Goal: Task Accomplishment & Management: Use online tool/utility

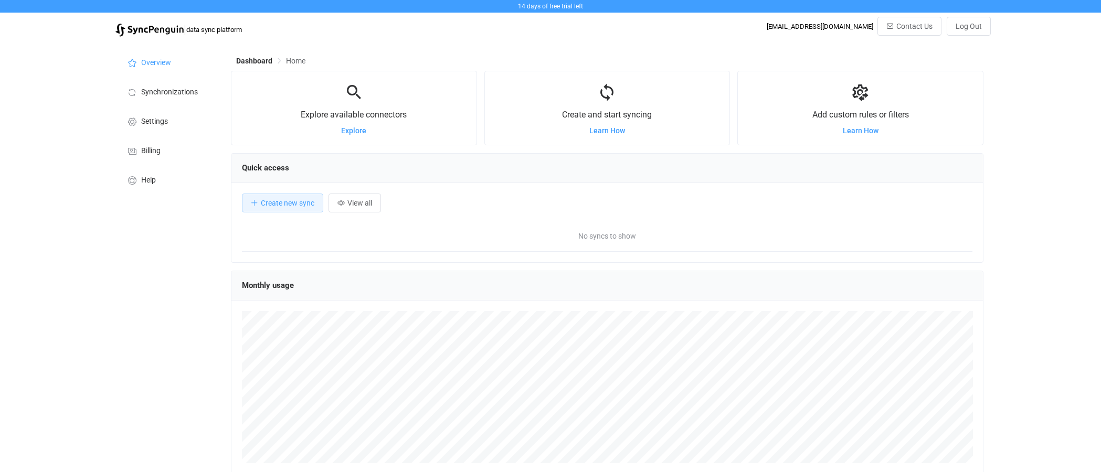
scroll to position [203, 752]
click at [293, 207] on button "Create new sync" at bounding box center [282, 203] width 81 height 19
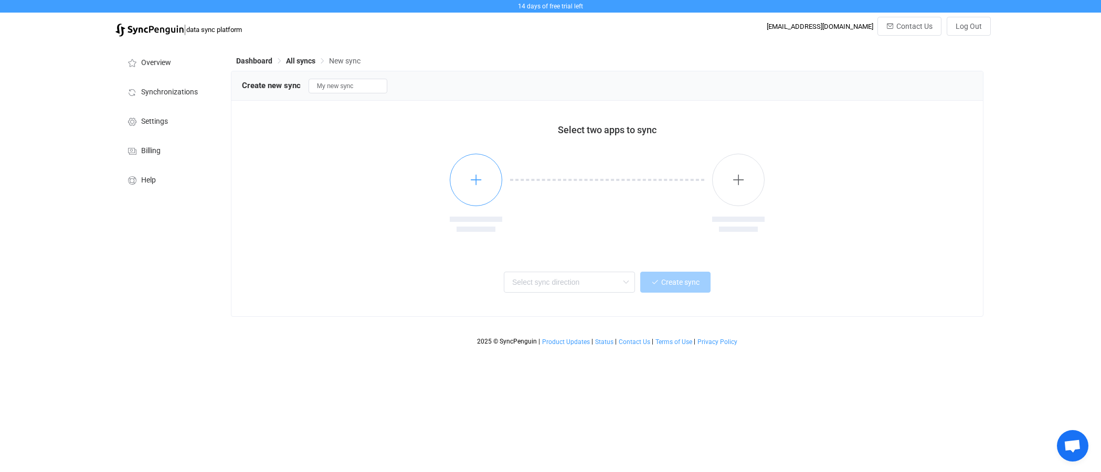
click at [471, 182] on icon "button" at bounding box center [476, 179] width 13 height 13
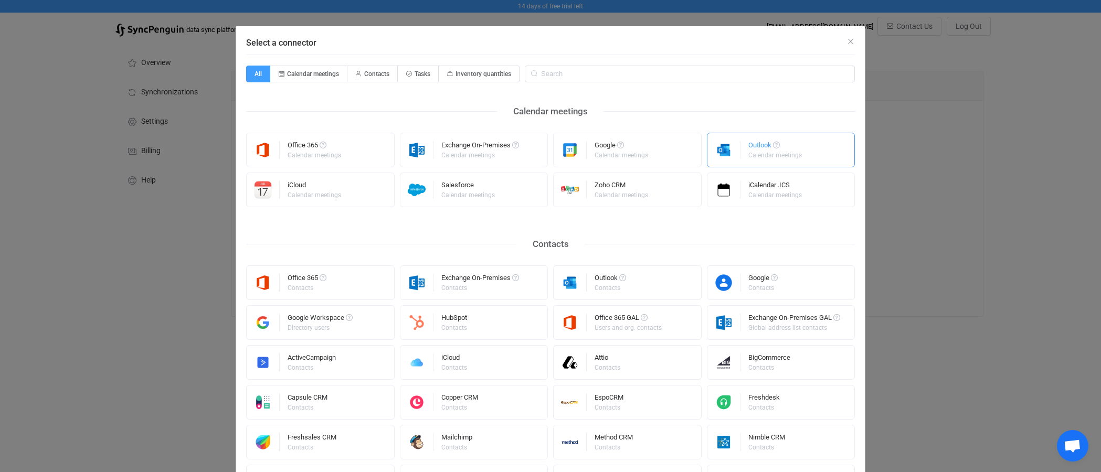
click at [753, 156] on div "Calendar meetings" at bounding box center [775, 155] width 54 height 6
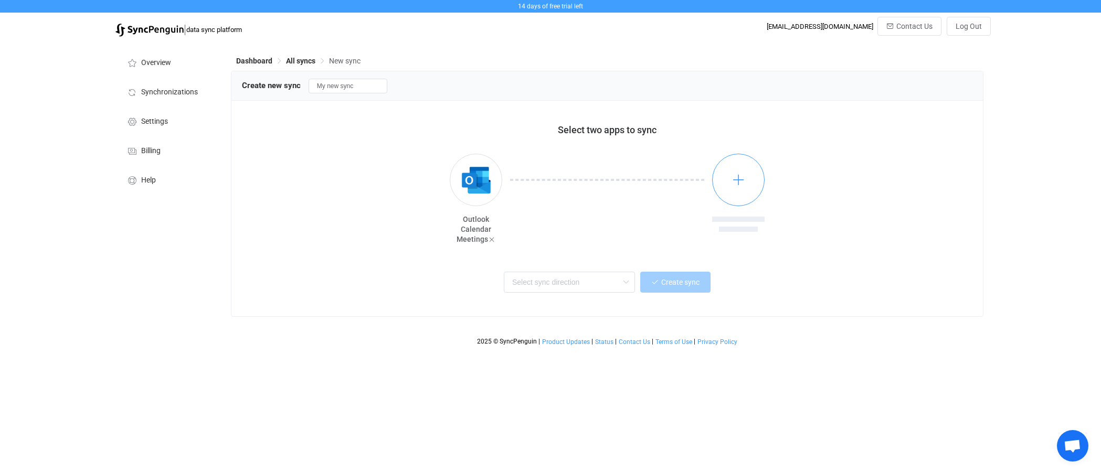
click at [745, 179] on button "button" at bounding box center [738, 180] width 52 height 52
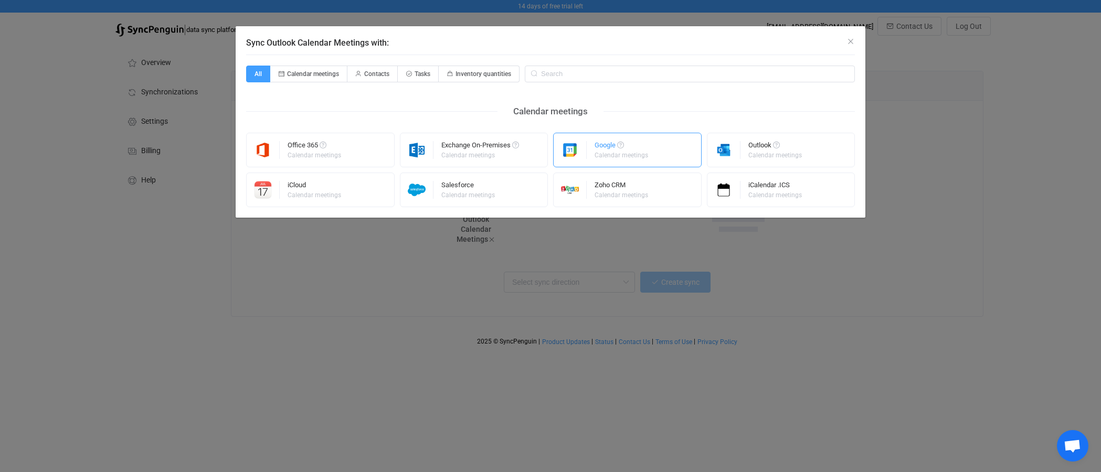
click at [612, 153] on div "Calendar meetings" at bounding box center [621, 155] width 54 height 6
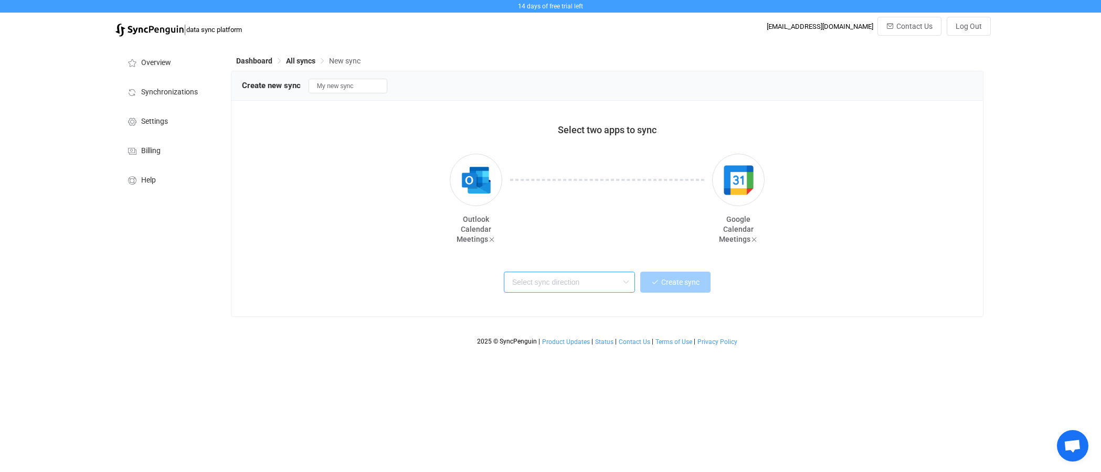
click at [599, 286] on input "text" at bounding box center [569, 282] width 131 height 21
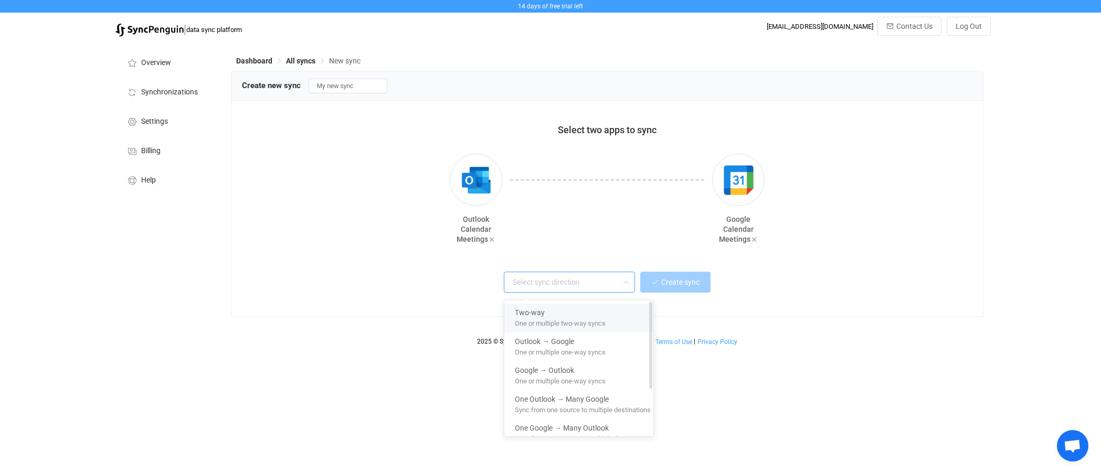
click at [589, 317] on span "One or multiple two-way syncs" at bounding box center [560, 322] width 91 height 12
type input "Two-way"
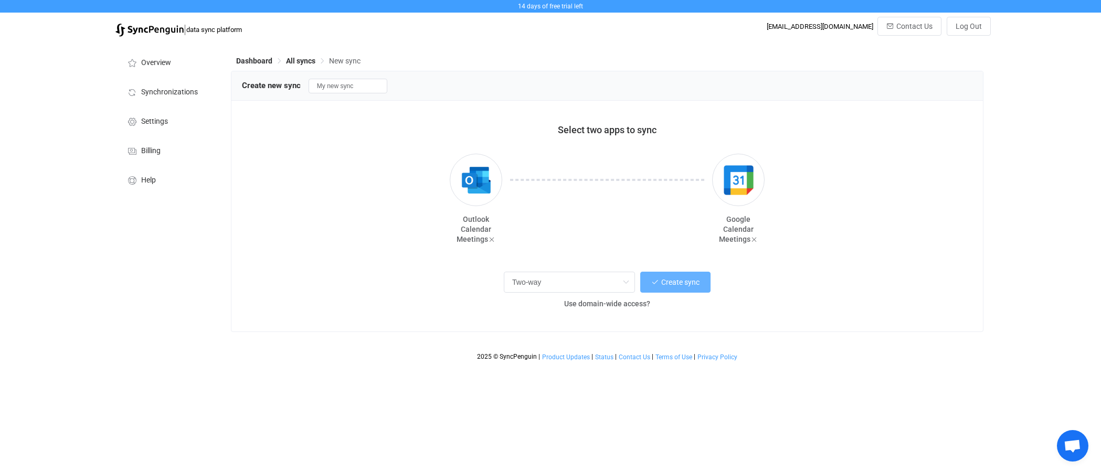
click at [681, 284] on span "Create sync" at bounding box center [680, 282] width 38 height 8
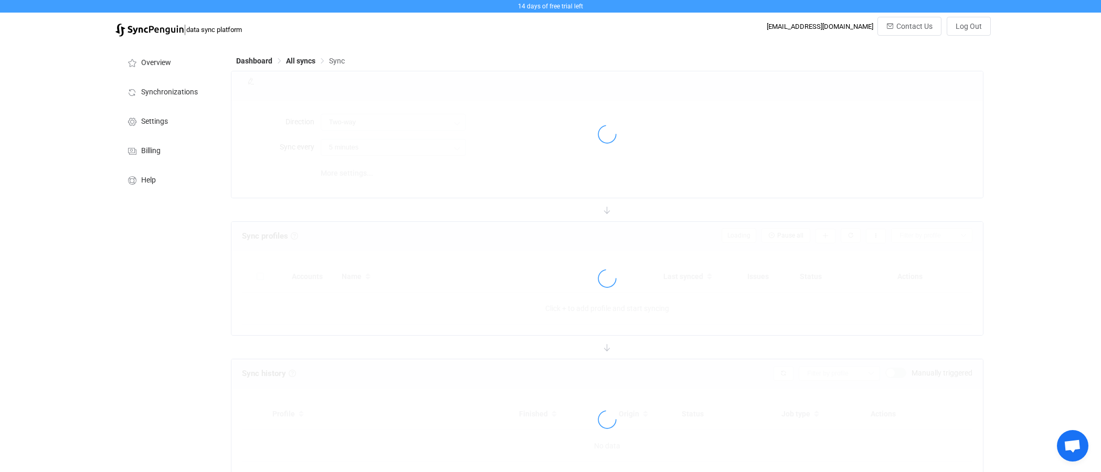
type input "10 minutes"
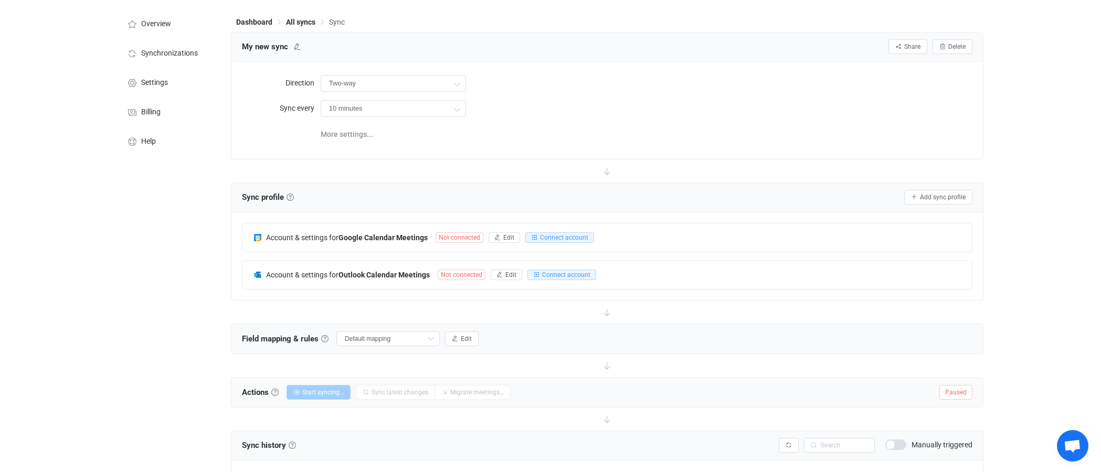
scroll to position [52, 0]
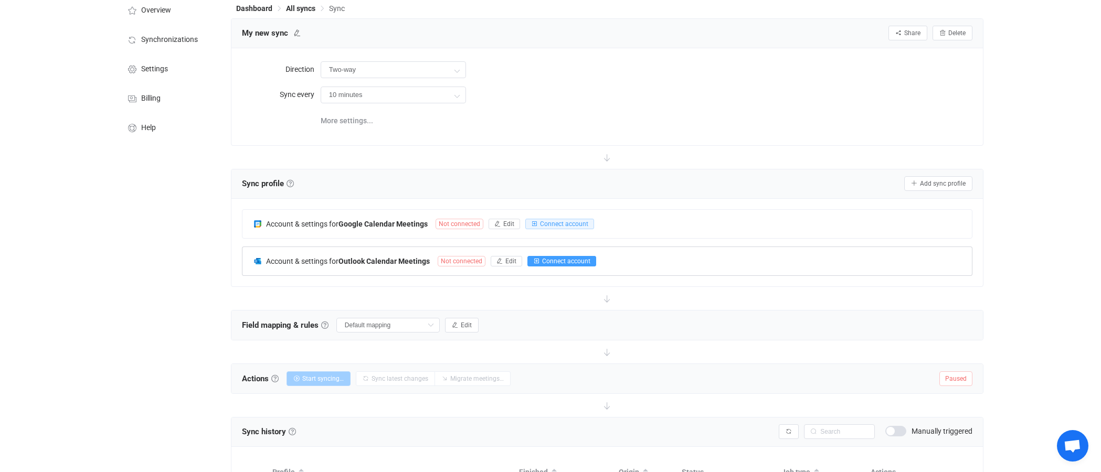
click at [566, 259] on span "Connect account" at bounding box center [566, 261] width 48 height 7
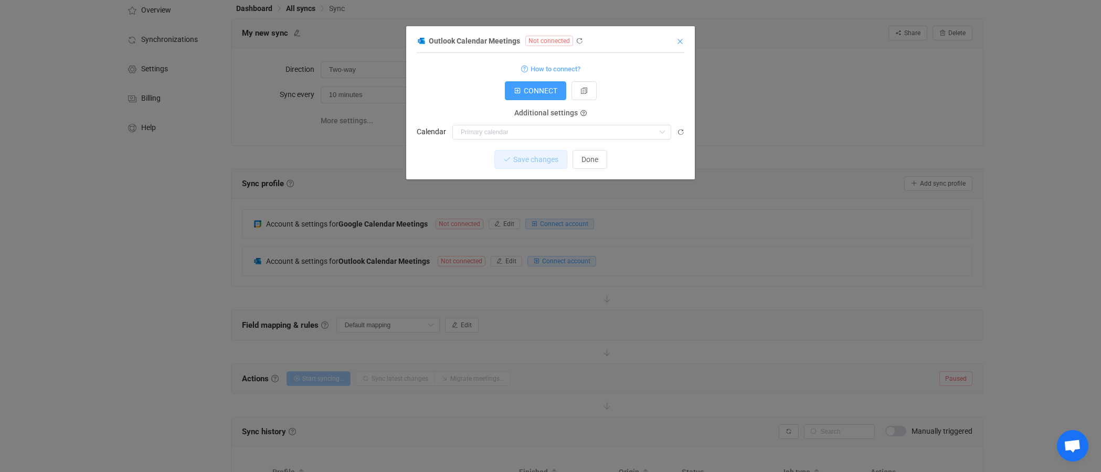
click at [683, 39] on icon "Close" at bounding box center [680, 41] width 8 height 8
